Goal: Information Seeking & Learning: Compare options

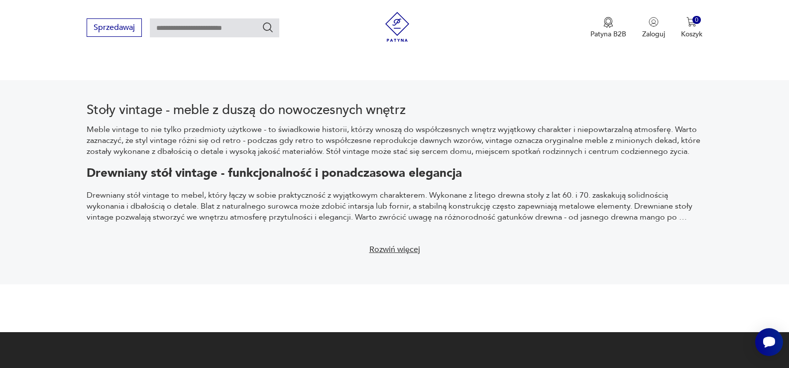
scroll to position [1741, 0]
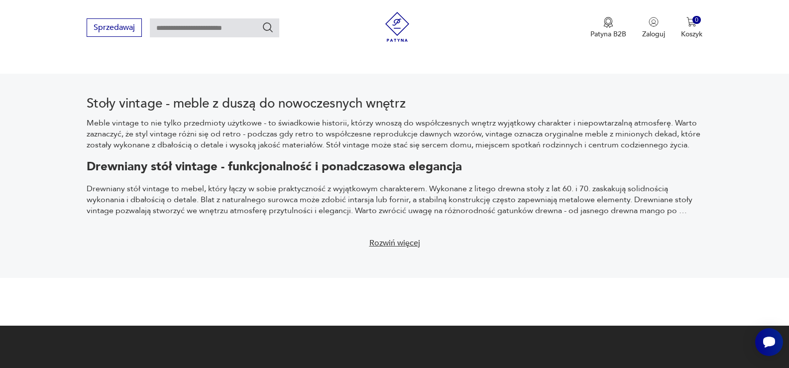
click at [385, 241] on button "Rozwiń więcej" at bounding box center [395, 243] width 64 height 22
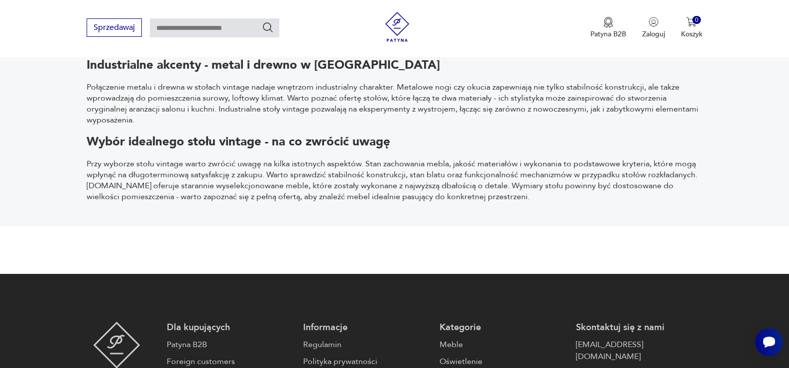
scroll to position [2119, 0]
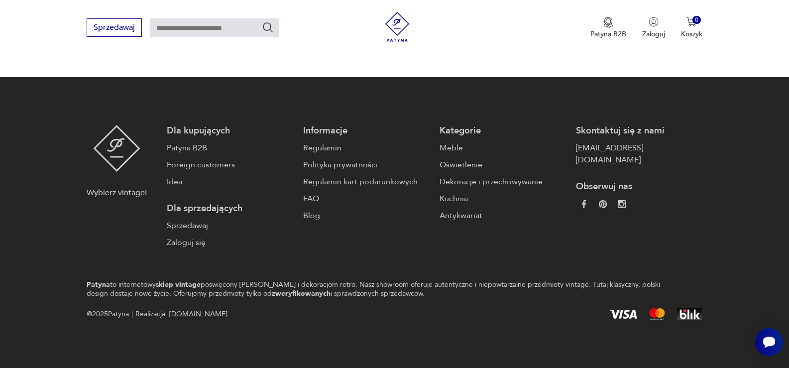
scroll to position [1138, 0]
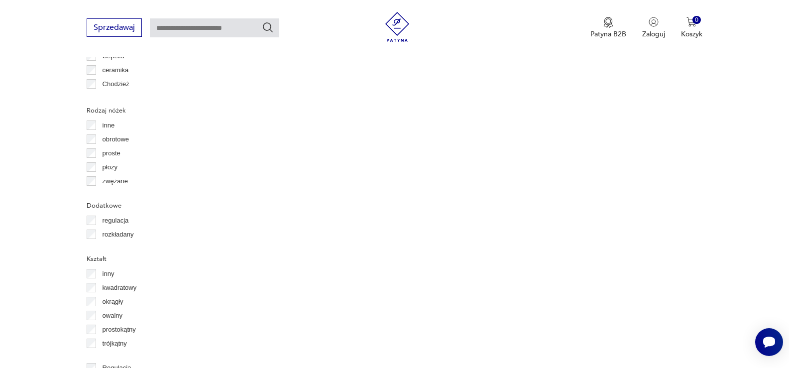
scroll to position [1145, 0]
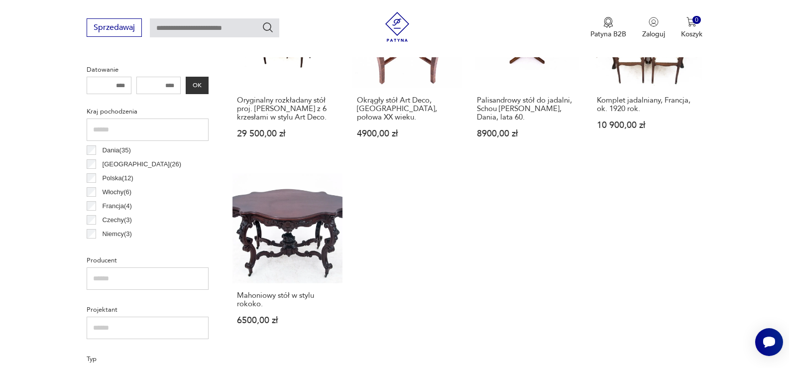
scroll to position [522, 0]
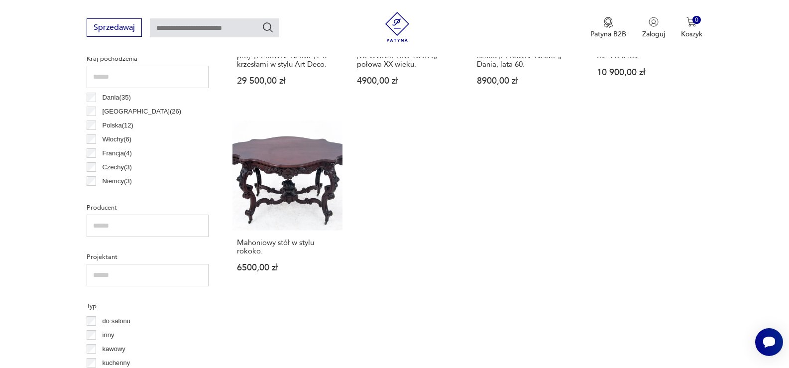
click at [116, 153] on p "Francja ( 4 )" at bounding box center [116, 153] width 29 height 11
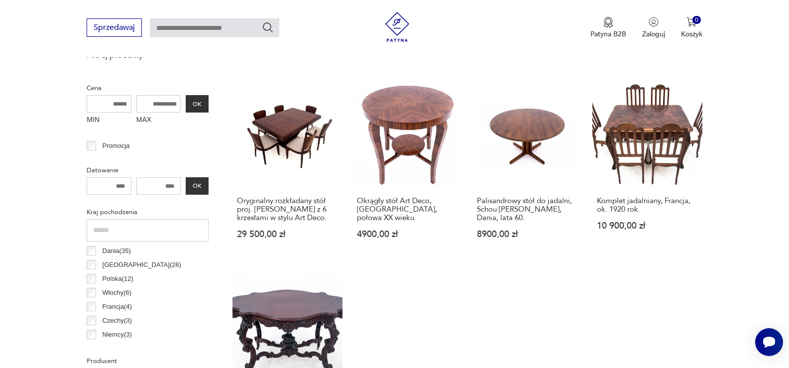
scroll to position [264, 0]
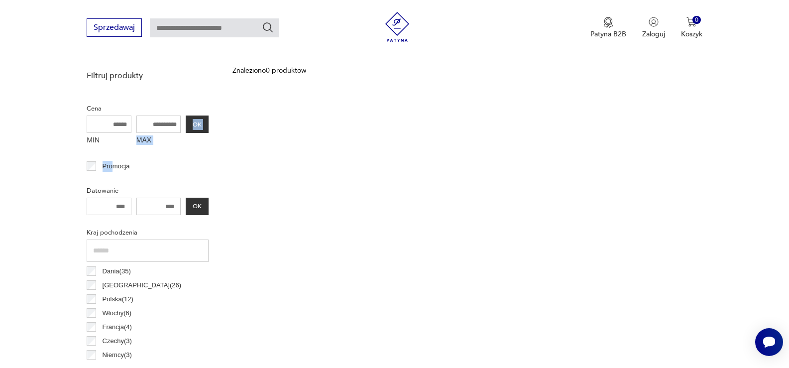
drag, startPoint x: 116, startPoint y: 153, endPoint x: 94, endPoint y: 160, distance: 24.1
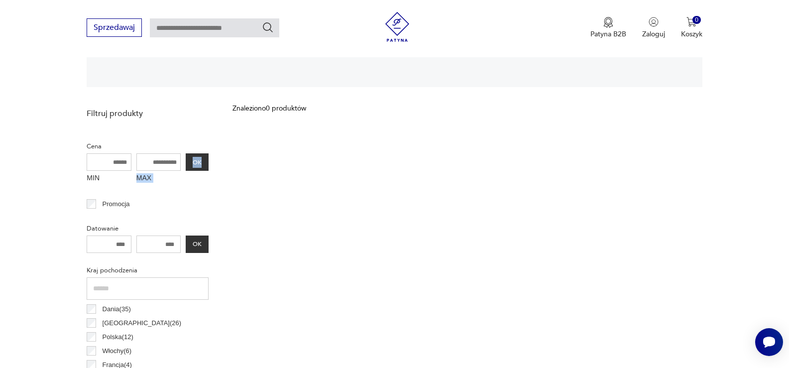
scroll to position [239, 0]
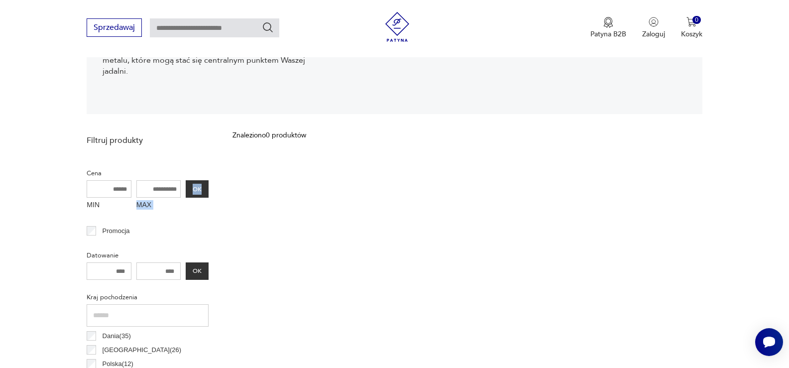
scroll to position [292, 0]
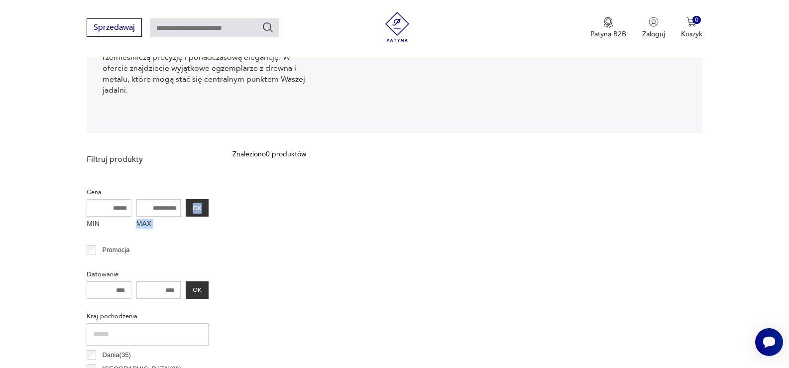
scroll to position [180, 0]
